Goal: Check status: Check status

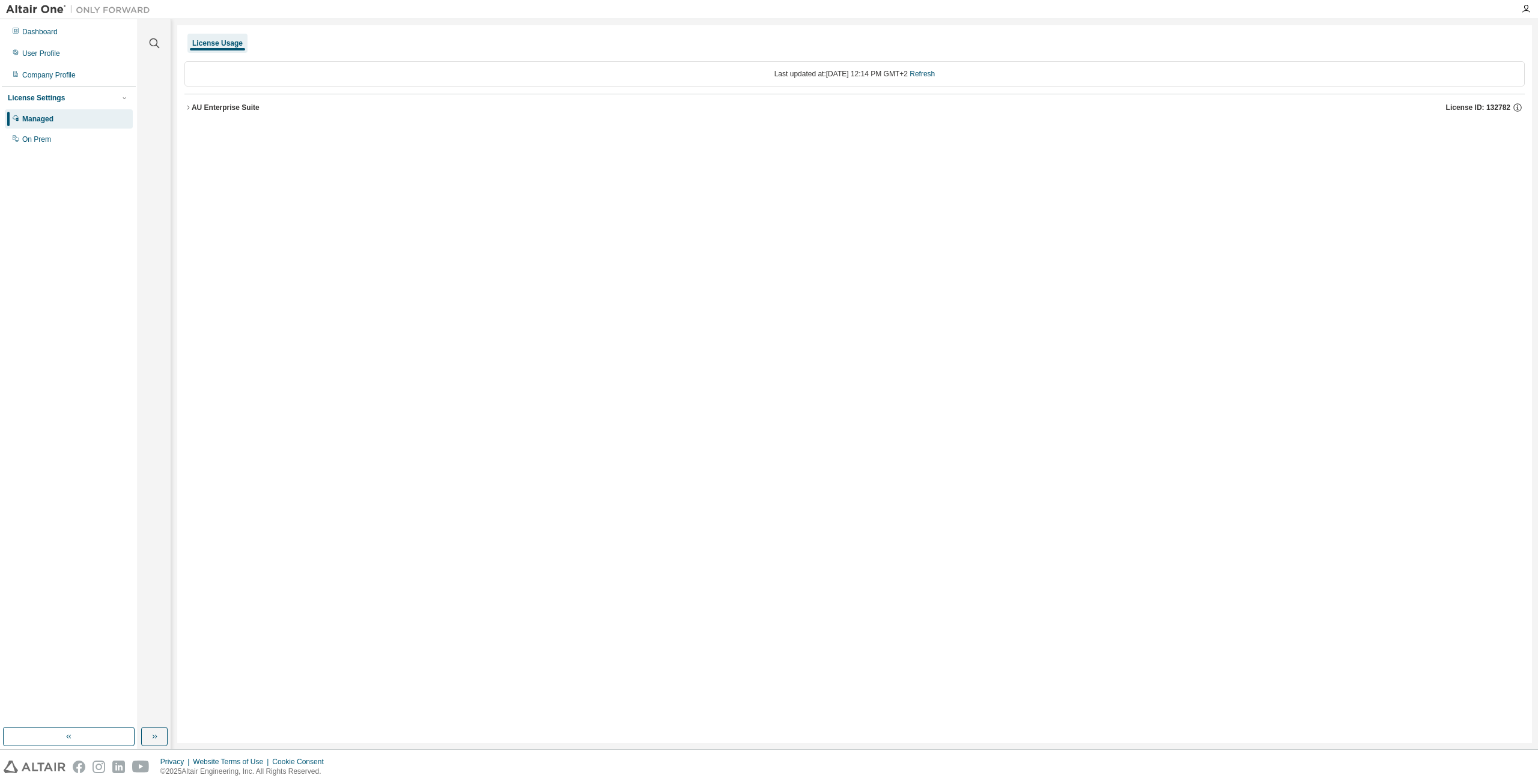
click at [189, 108] on icon "button" at bounding box center [188, 107] width 7 height 7
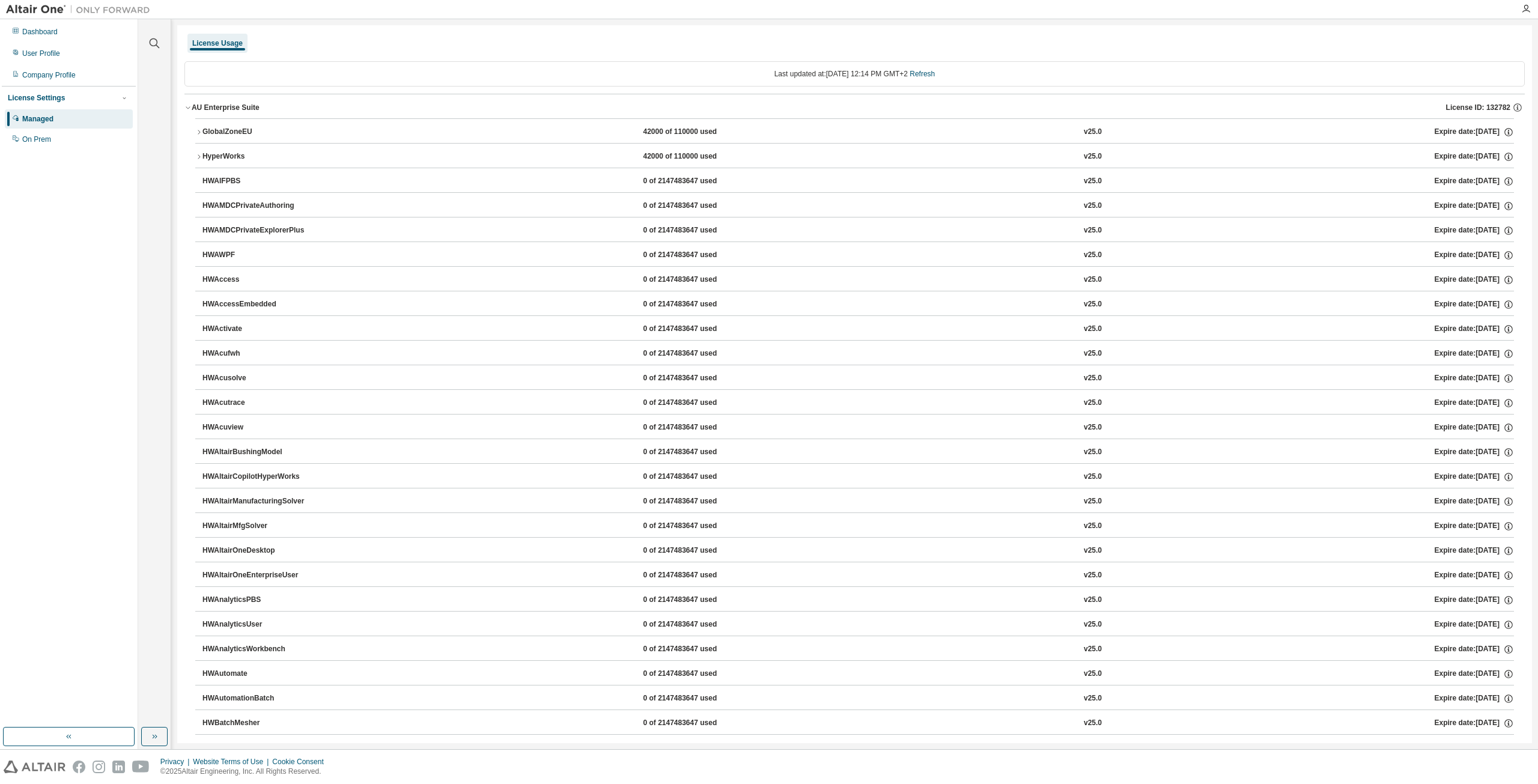
click at [199, 153] on icon "button" at bounding box center [198, 156] width 7 height 7
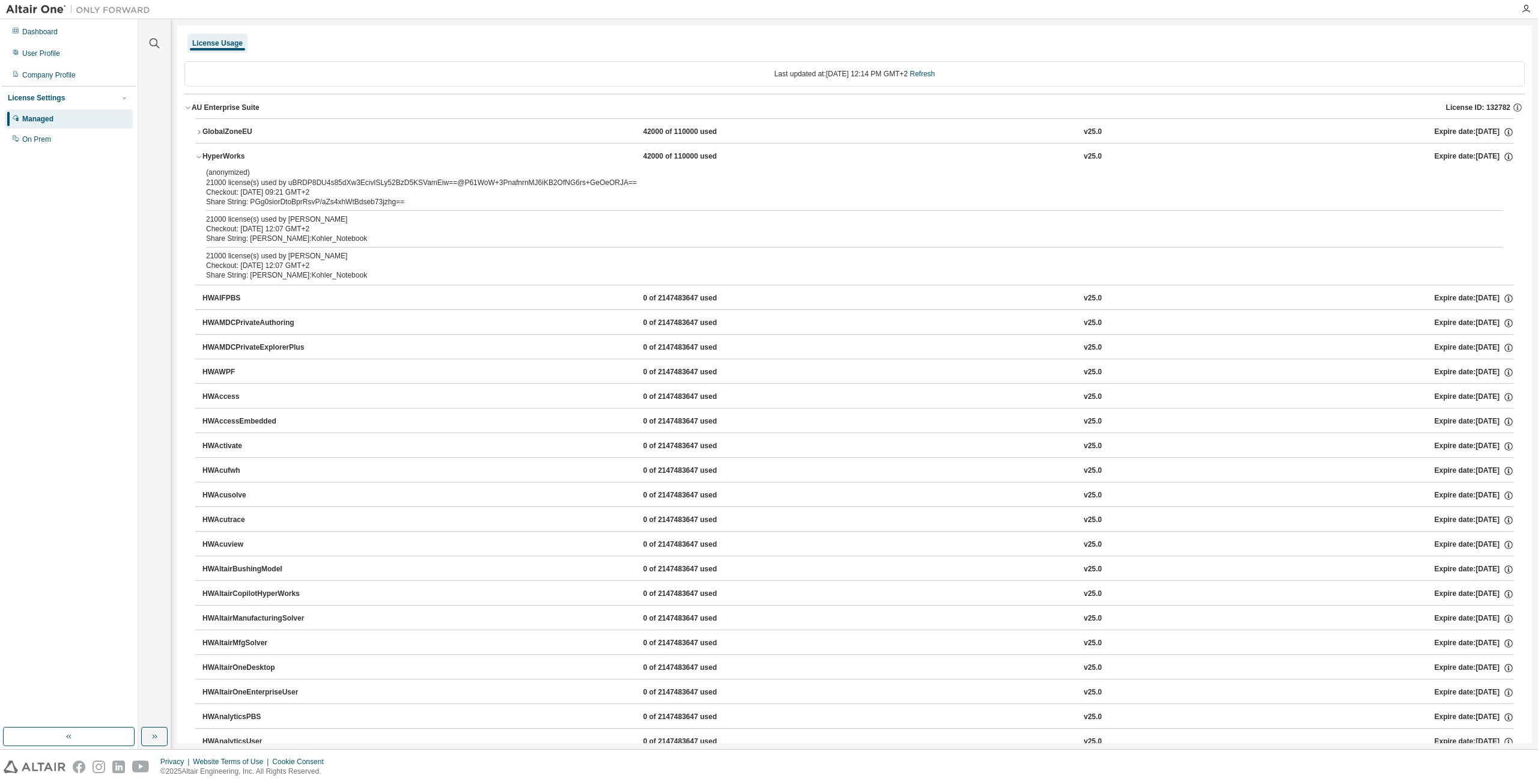
click at [204, 155] on div "HyperWorks" at bounding box center [256, 156] width 108 height 11
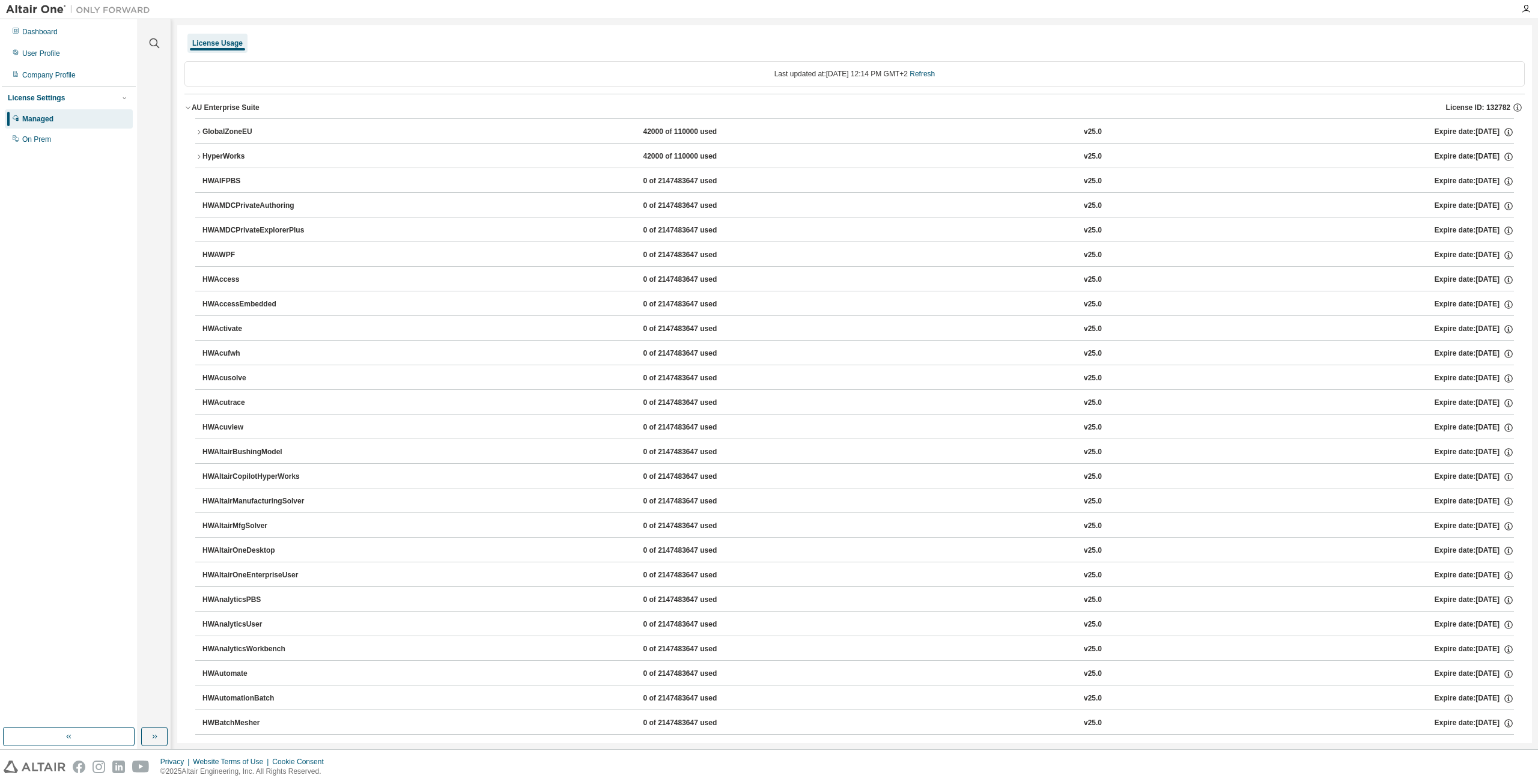
click at [263, 41] on div "License Usage" at bounding box center [855, 43] width 1340 height 22
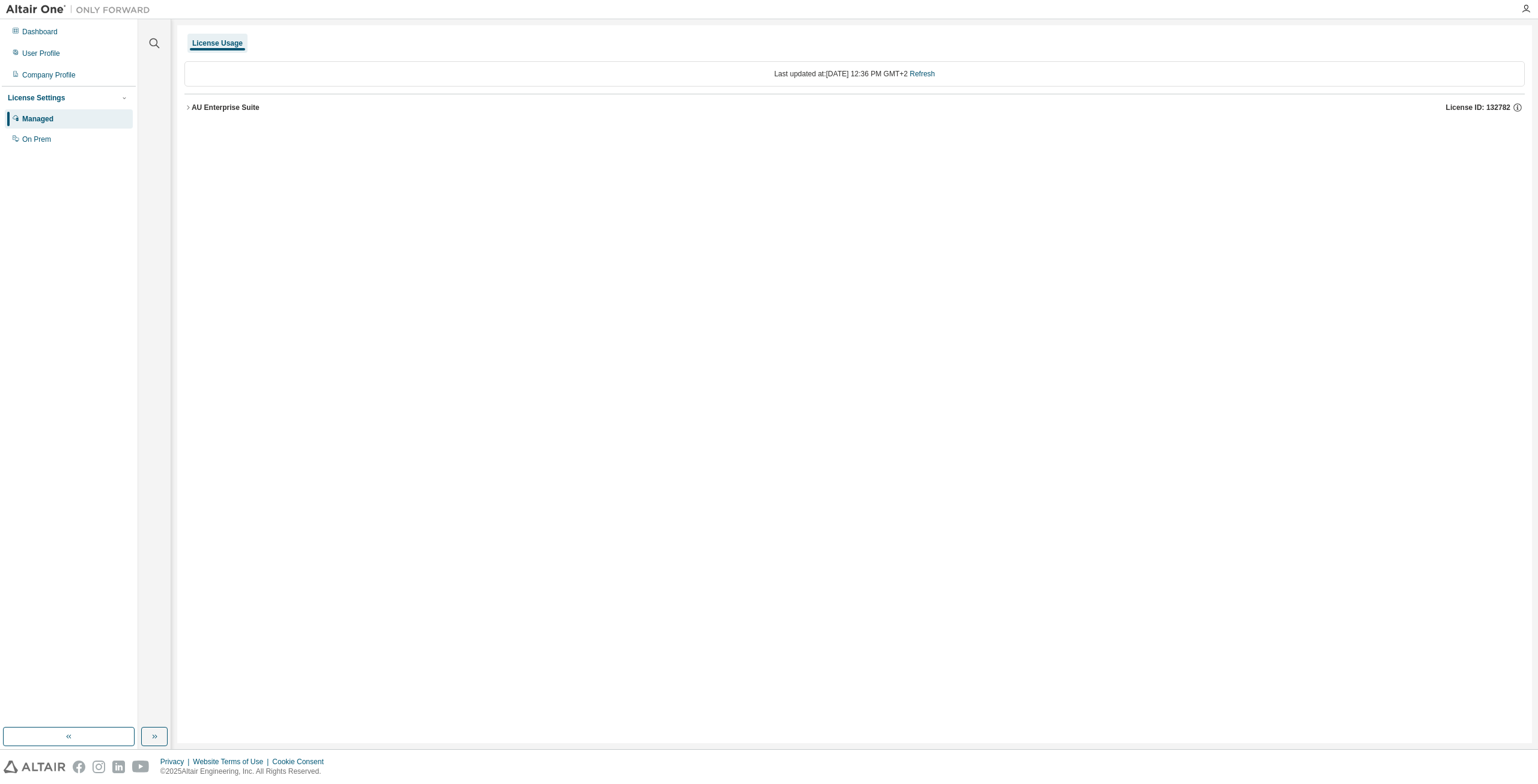
click at [190, 108] on icon "button" at bounding box center [188, 107] width 7 height 7
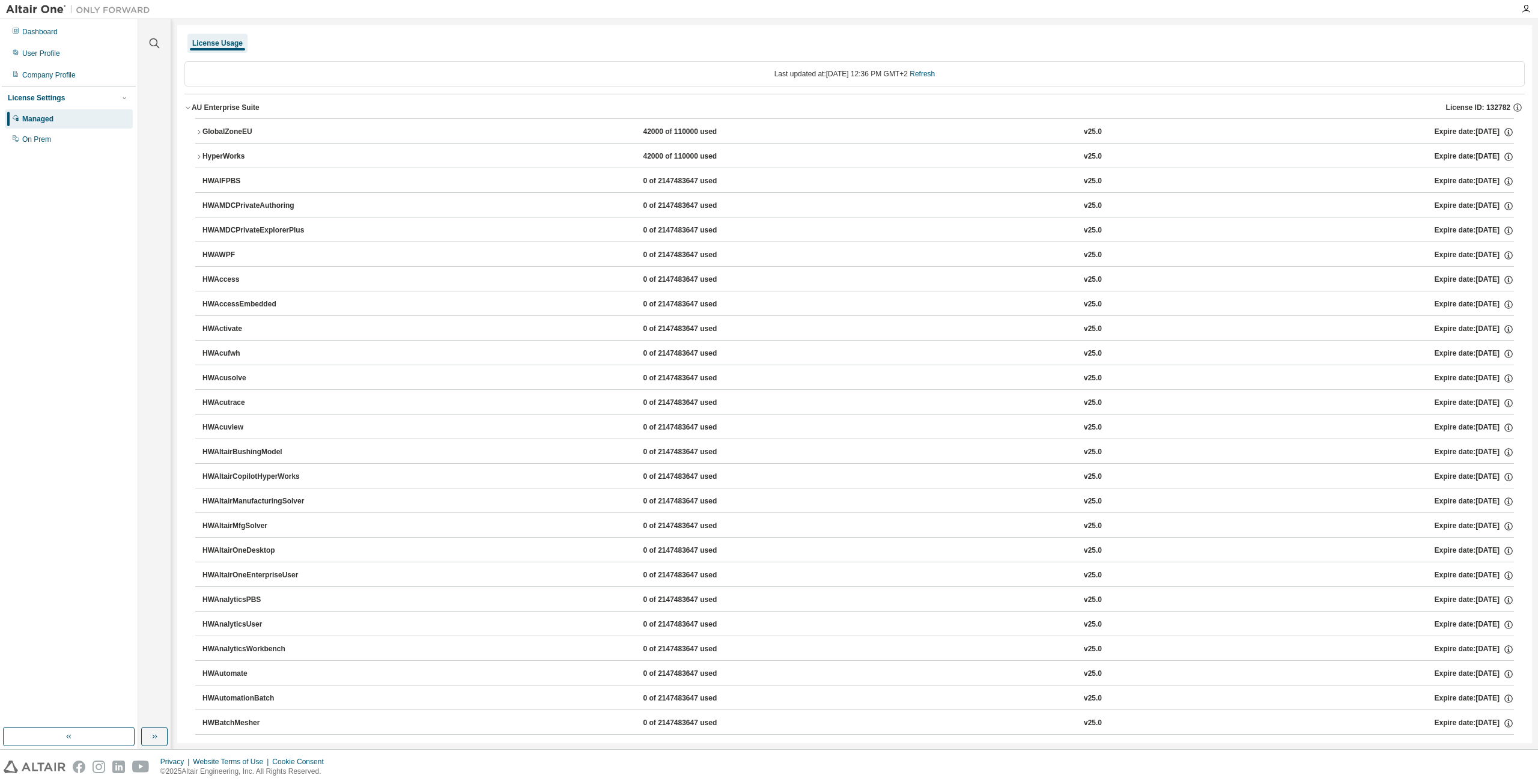
click at [197, 124] on button "GlobalZoneEU 42000 of 110000 used v25.0 Expire date: [DATE]" at bounding box center [855, 132] width 1319 height 26
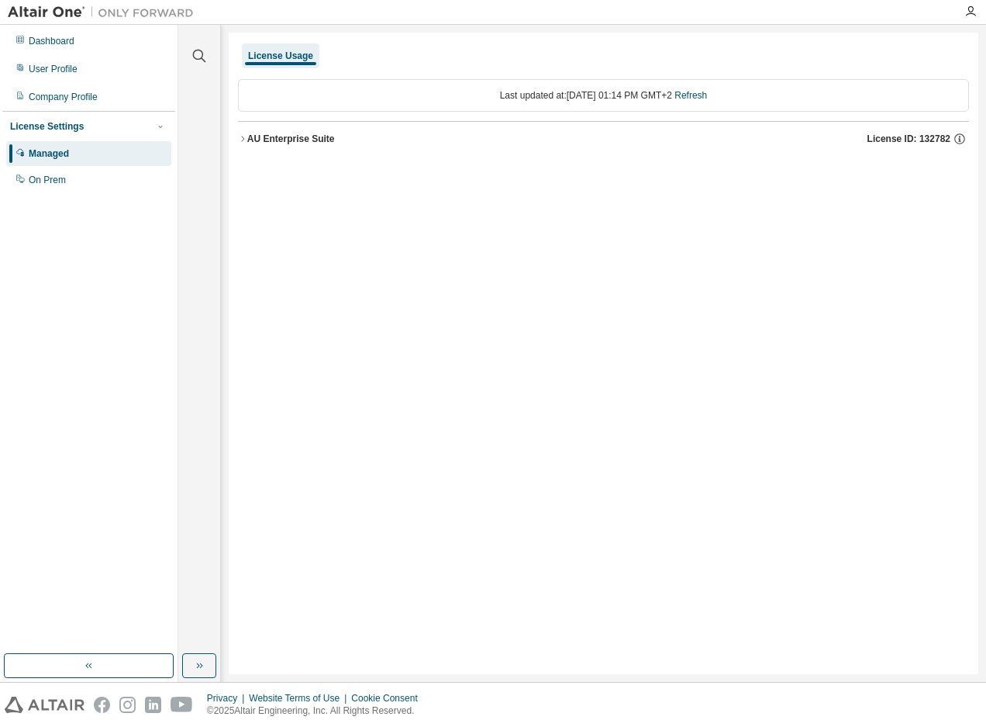
click at [243, 136] on icon "button" at bounding box center [242, 138] width 9 height 9
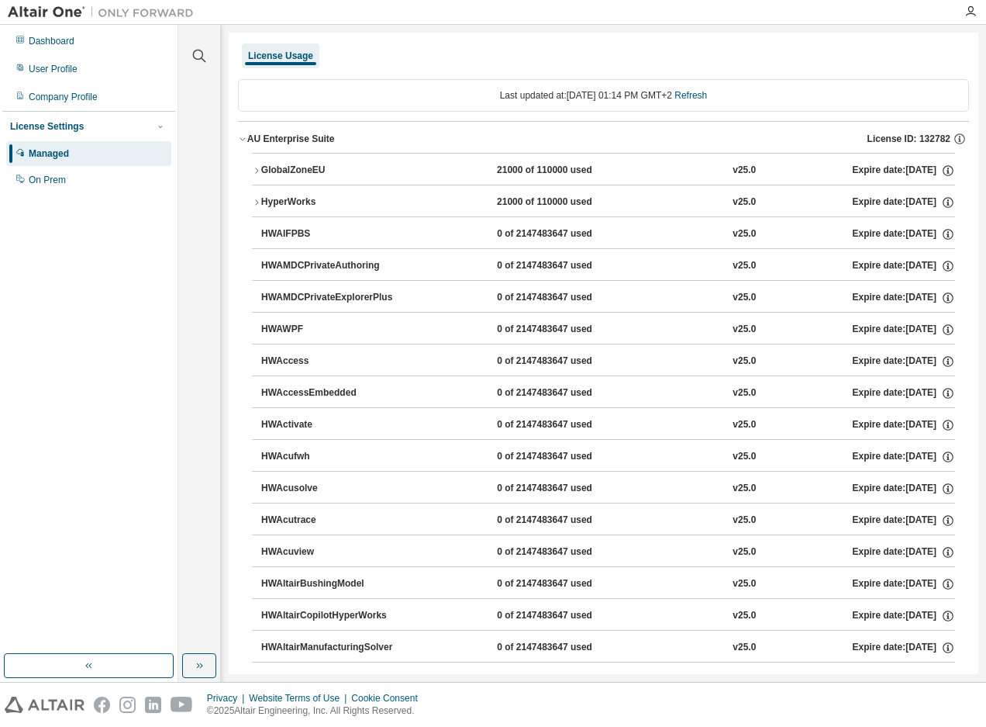
click at [246, 139] on icon "button" at bounding box center [242, 138] width 9 height 9
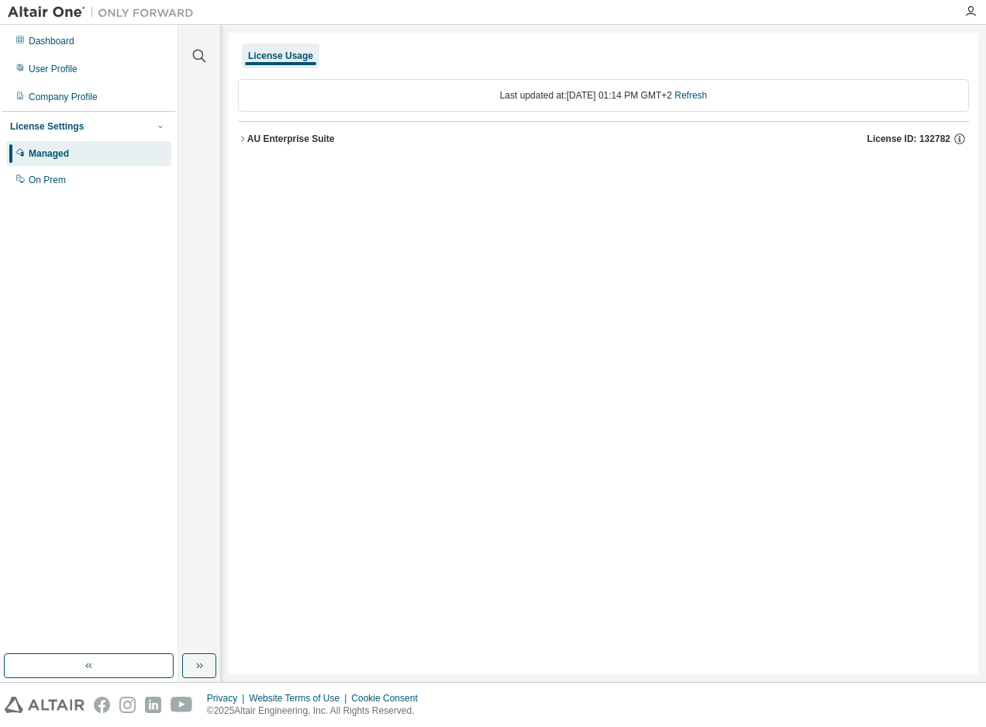
click at [246, 139] on icon "button" at bounding box center [242, 138] width 9 height 9
